Goal: Information Seeking & Learning: Learn about a topic

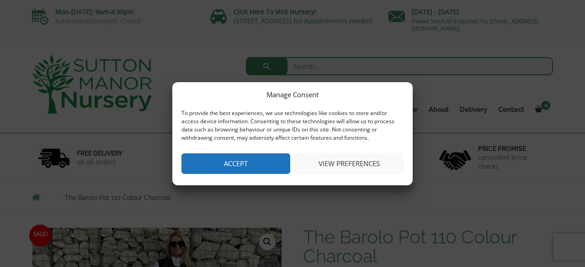
click at [271, 164] on button "Accept" at bounding box center [235, 163] width 109 height 21
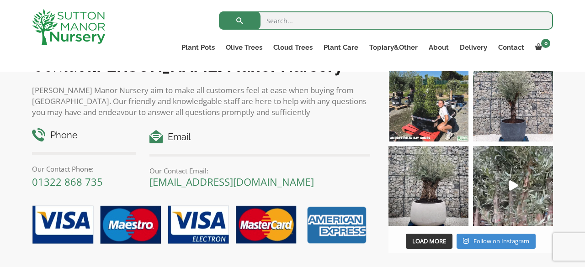
scroll to position [1079, 0]
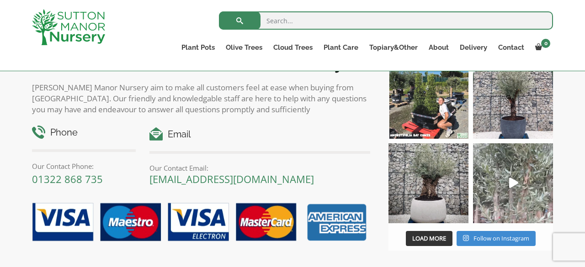
click at [510, 181] on icon "Play" at bounding box center [513, 183] width 9 height 11
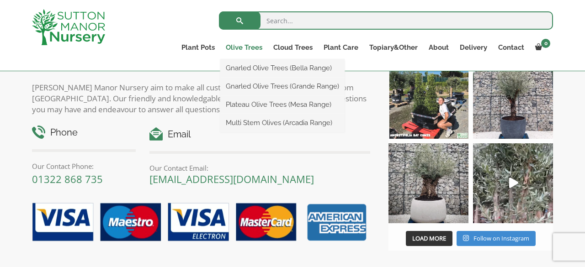
click at [245, 48] on link "Olive Trees" at bounding box center [243, 47] width 47 height 13
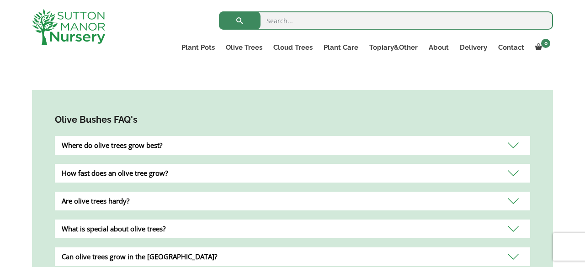
scroll to position [779, 0]
click at [301, 136] on div "Where do olive trees grow best?" at bounding box center [292, 145] width 475 height 19
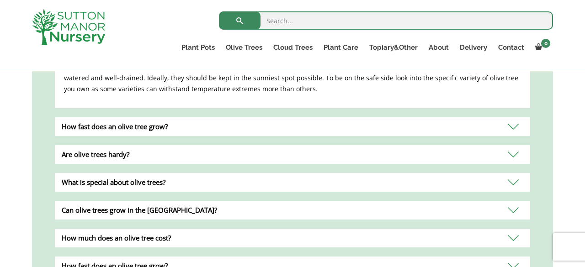
scroll to position [881, 0]
click at [251, 145] on div "Are olive trees hardy?" at bounding box center [292, 154] width 475 height 19
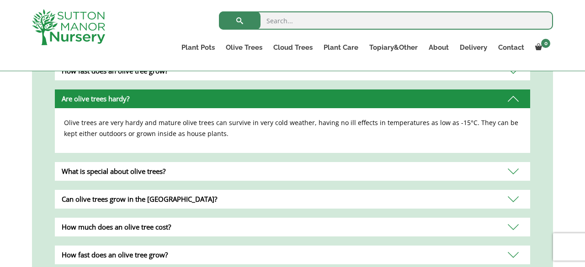
click at [209, 190] on div "Can olive trees grow in the [GEOGRAPHIC_DATA]?" at bounding box center [292, 199] width 475 height 19
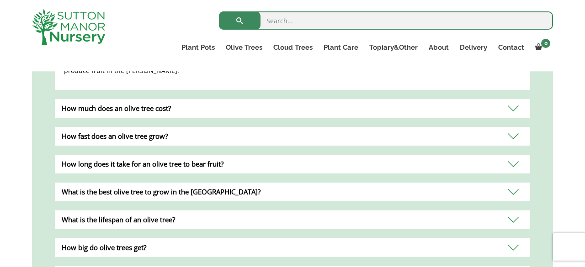
scroll to position [1002, 0]
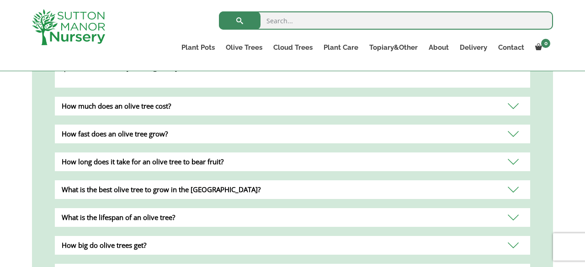
click at [204, 180] on div "What is the best olive tree to grow in the [GEOGRAPHIC_DATA]?" at bounding box center [292, 189] width 475 height 19
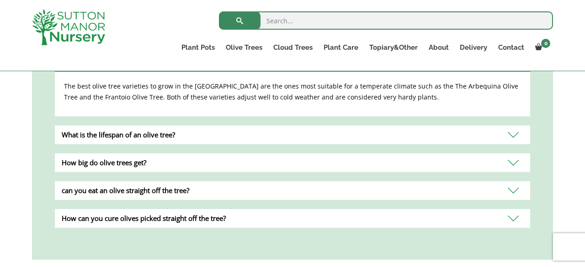
scroll to position [1085, 0]
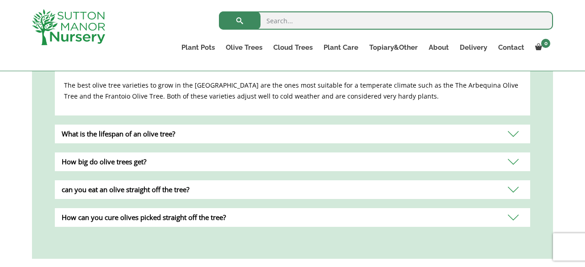
click at [204, 180] on div "can you eat an olive straight off the tree?" at bounding box center [292, 189] width 475 height 19
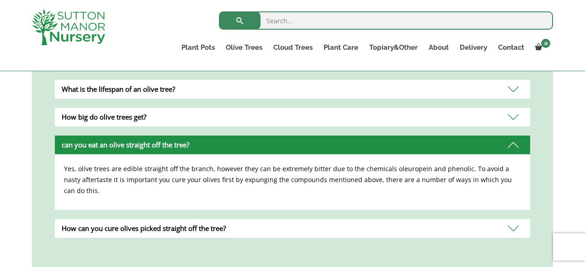
click at [212, 219] on div "How can you cure olives picked straight off the tree?" at bounding box center [292, 228] width 475 height 19
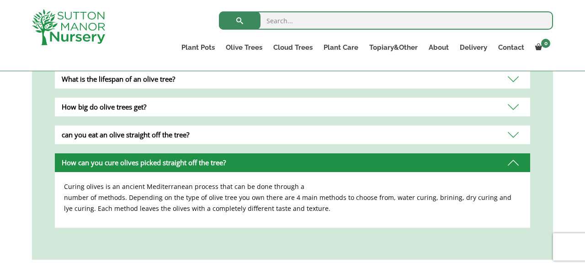
scroll to position [1090, 0]
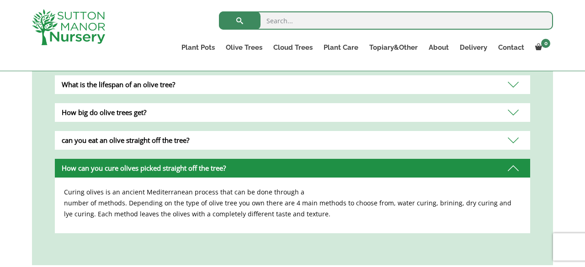
click at [303, 216] on div "Curing olives is an ancient Mediterranean process that can be done through a nu…" at bounding box center [292, 206] width 475 height 56
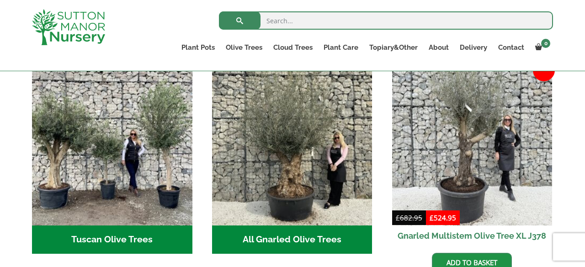
scroll to position [345, 0]
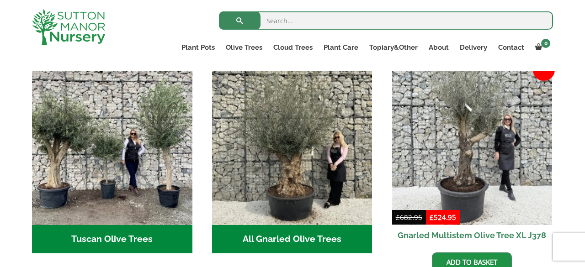
click at [134, 225] on h2 "Tuscan Olive Trees (5)" at bounding box center [112, 239] width 160 height 28
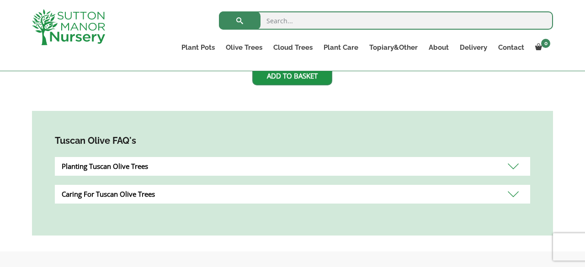
scroll to position [472, 0]
click at [433, 166] on div "Planting Tuscan Olive Trees" at bounding box center [292, 166] width 475 height 19
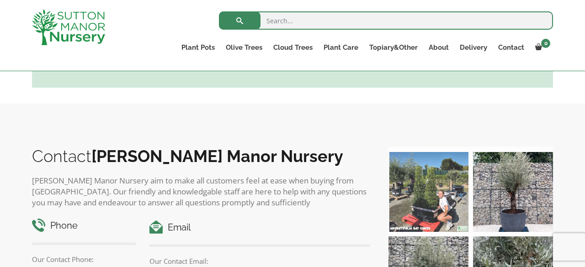
scroll to position [729, 0]
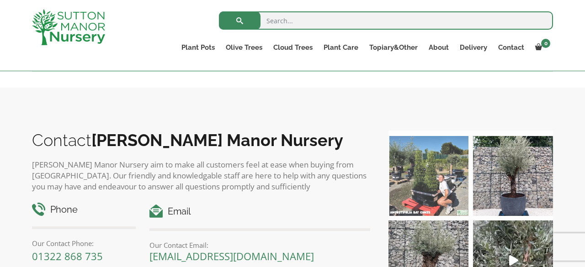
click at [432, 190] on img at bounding box center [428, 176] width 80 height 80
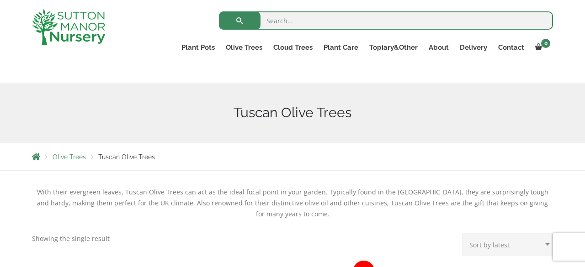
scroll to position [89, 0]
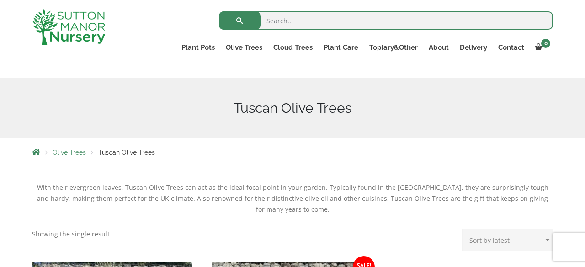
click at [75, 152] on span "Olive Trees" at bounding box center [69, 152] width 33 height 7
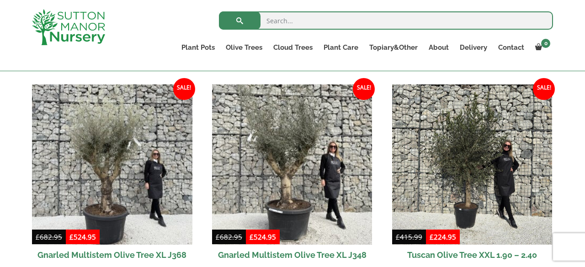
scroll to position [552, 0]
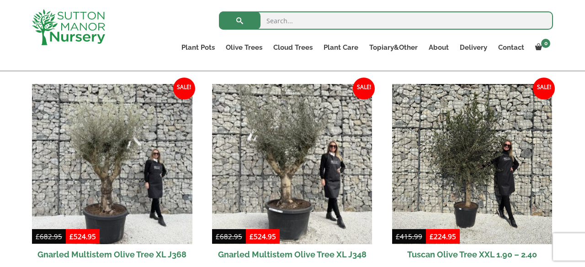
click at [297, 145] on img at bounding box center [292, 164] width 160 height 160
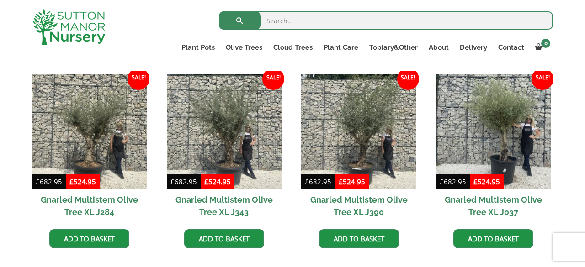
scroll to position [663, 0]
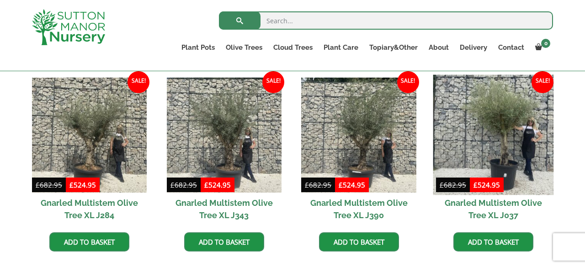
click at [472, 138] on img at bounding box center [493, 135] width 121 height 121
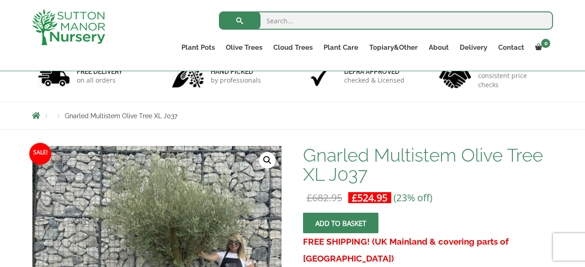
scroll to position [69, 0]
